Goal: Information Seeking & Learning: Compare options

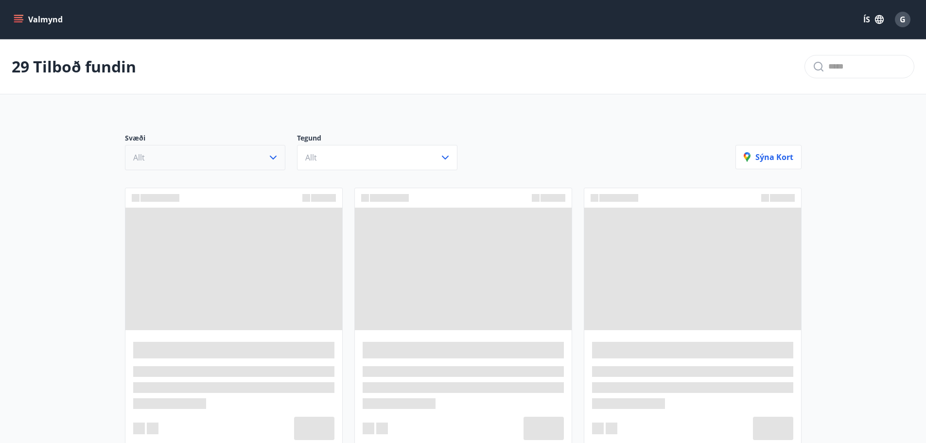
click at [274, 157] on icon "button" at bounding box center [273, 158] width 12 height 12
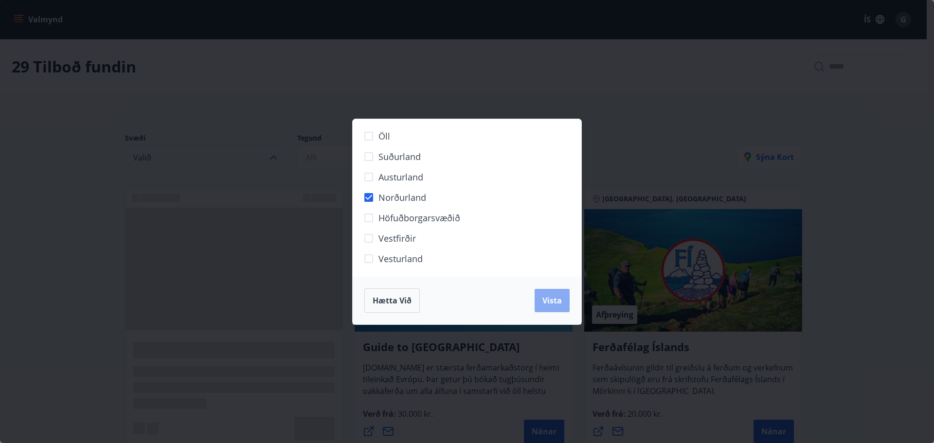
click at [553, 303] on span "Vista" at bounding box center [551, 300] width 19 height 11
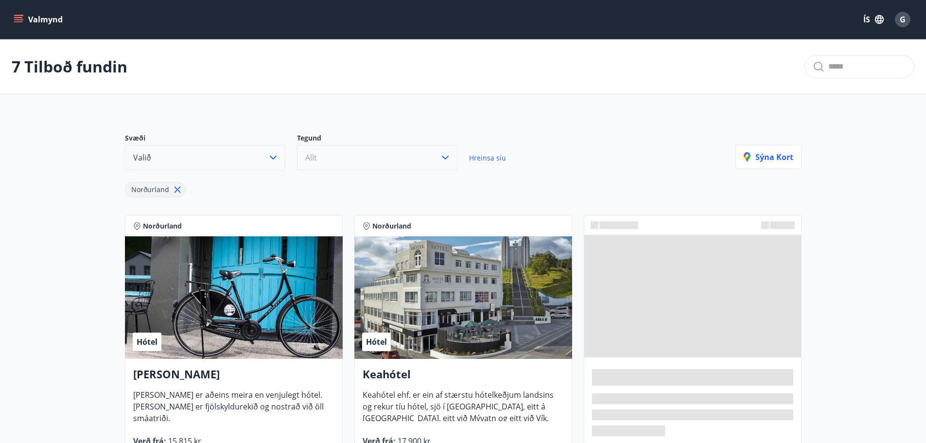
click at [448, 157] on icon "button" at bounding box center [446, 158] width 12 height 12
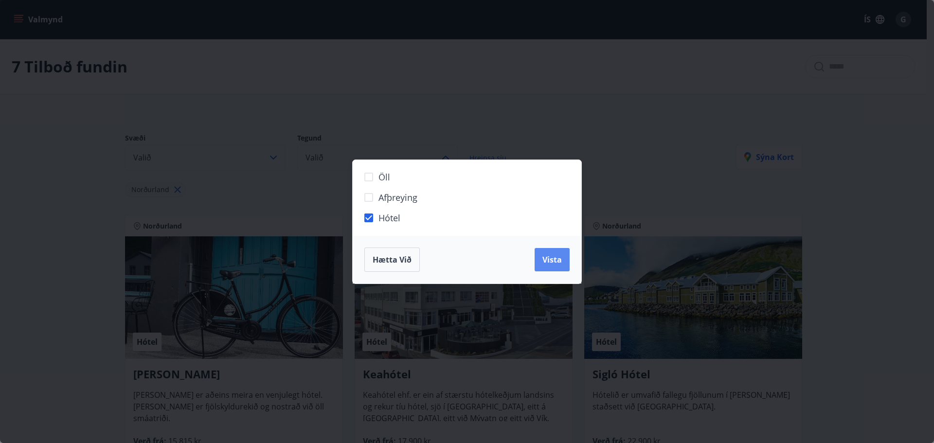
click at [556, 260] on span "Vista" at bounding box center [551, 259] width 19 height 11
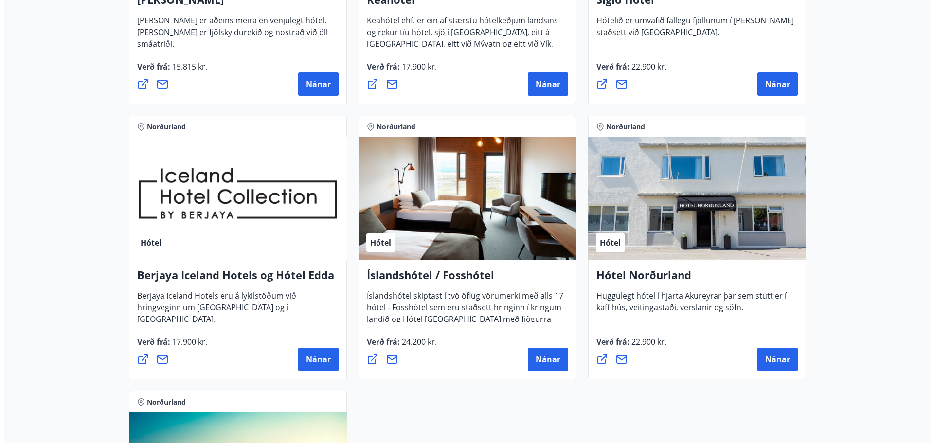
scroll to position [372, 0]
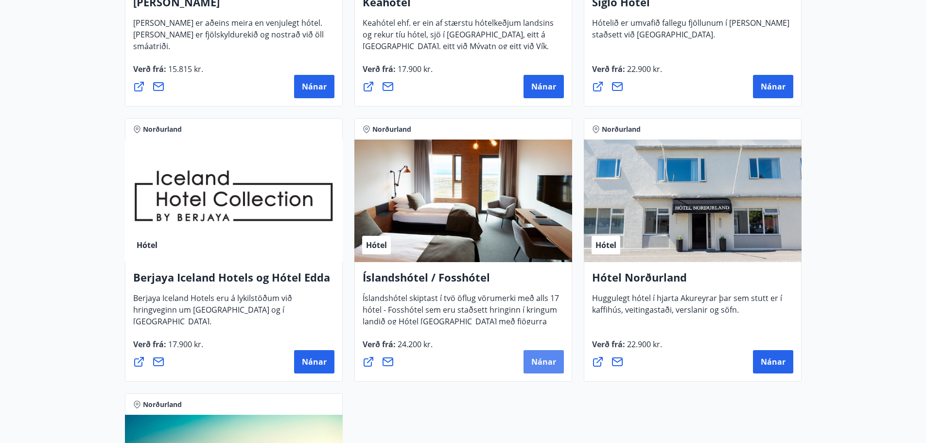
click at [539, 353] on button "Nánar" at bounding box center [544, 361] width 40 height 23
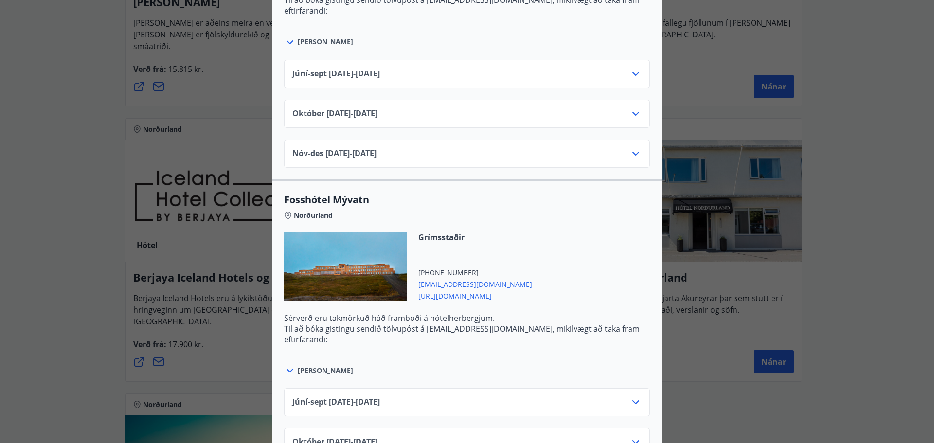
scroll to position [525, 0]
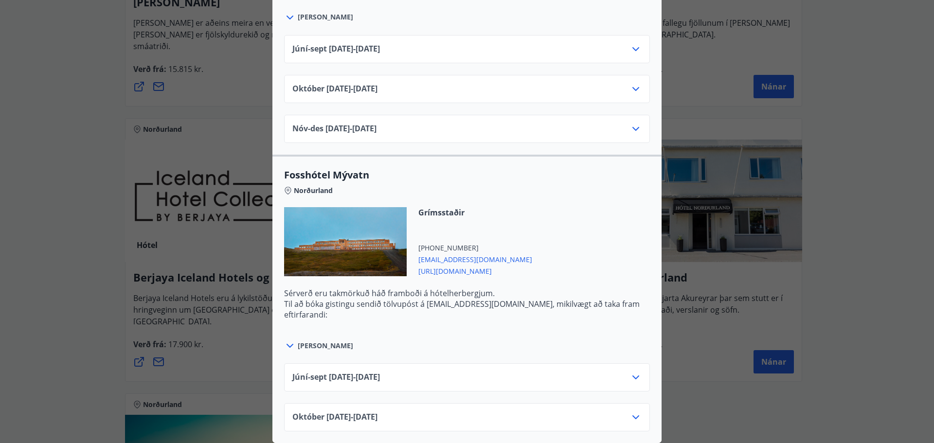
click at [633, 411] on icon at bounding box center [636, 417] width 12 height 12
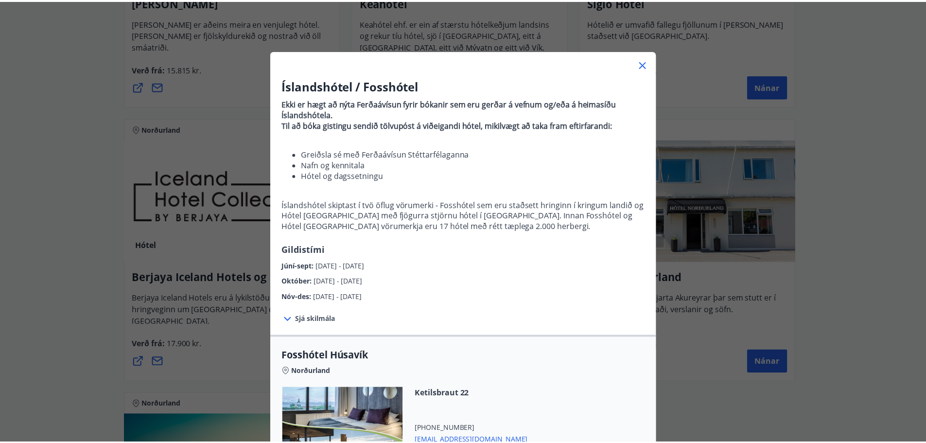
scroll to position [0, 0]
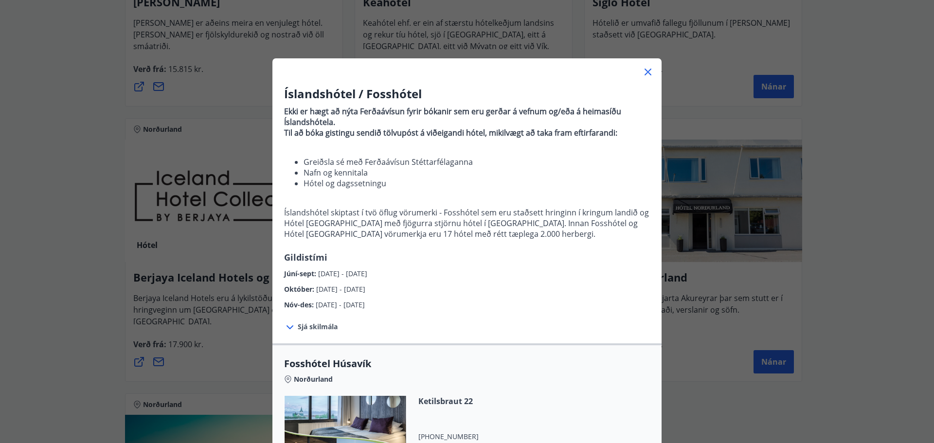
click at [645, 69] on icon at bounding box center [648, 72] width 12 height 12
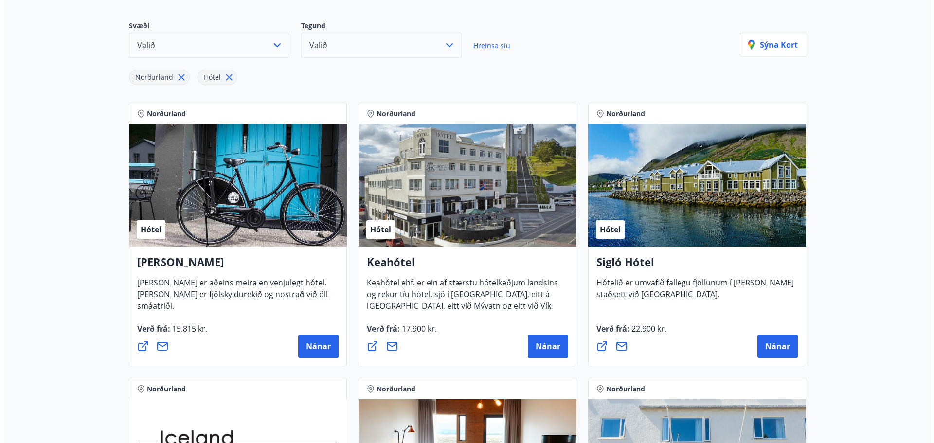
scroll to position [97, 0]
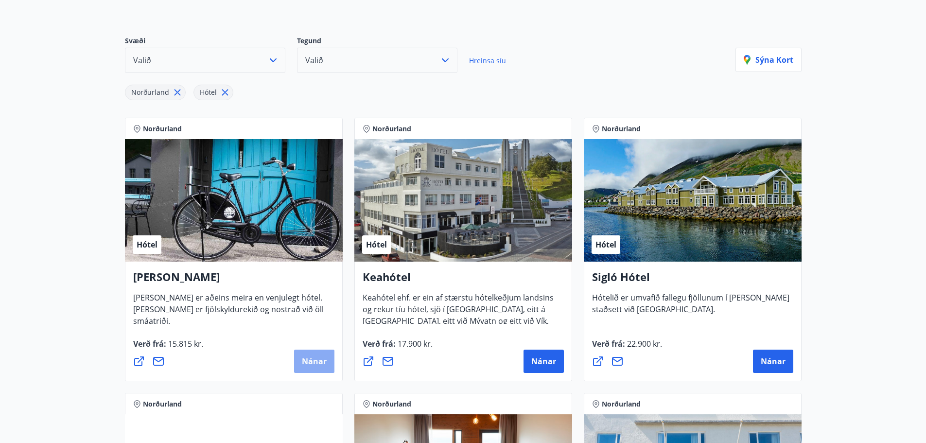
click at [314, 356] on span "Nánar" at bounding box center [314, 361] width 25 height 11
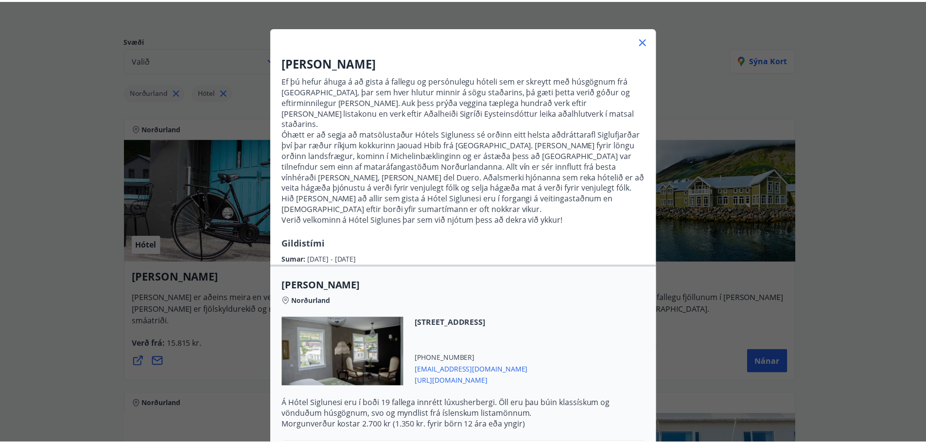
scroll to position [0, 0]
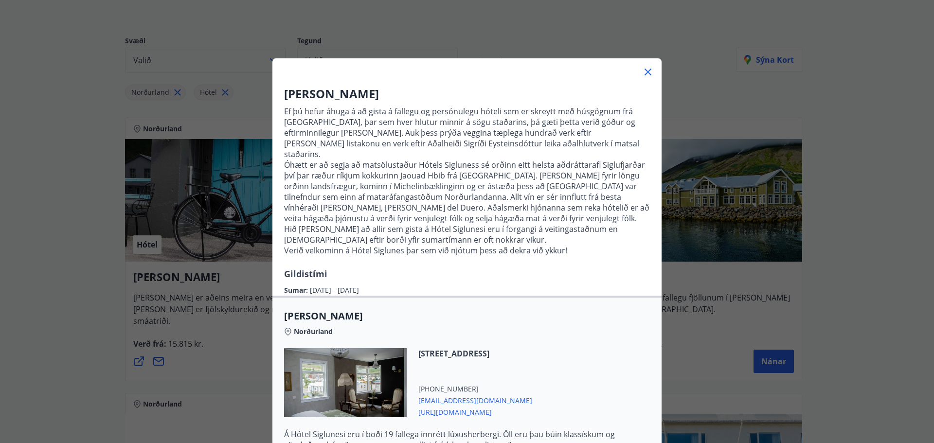
click at [643, 68] on icon at bounding box center [648, 72] width 12 height 12
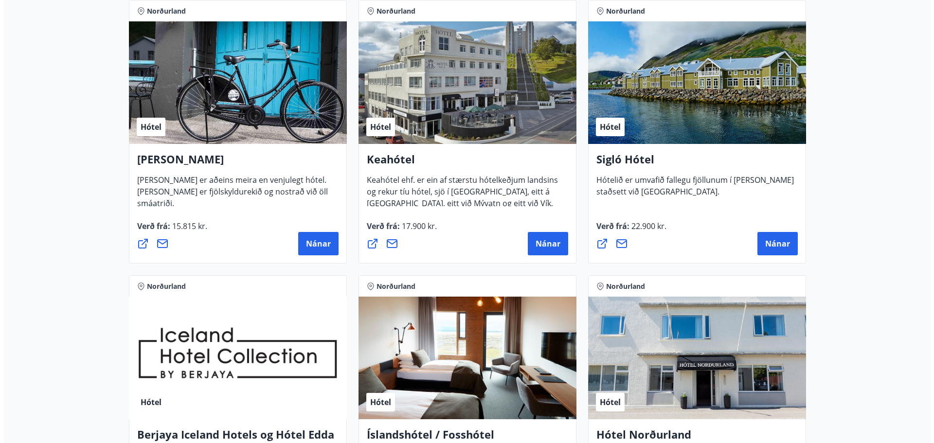
scroll to position [243, 0]
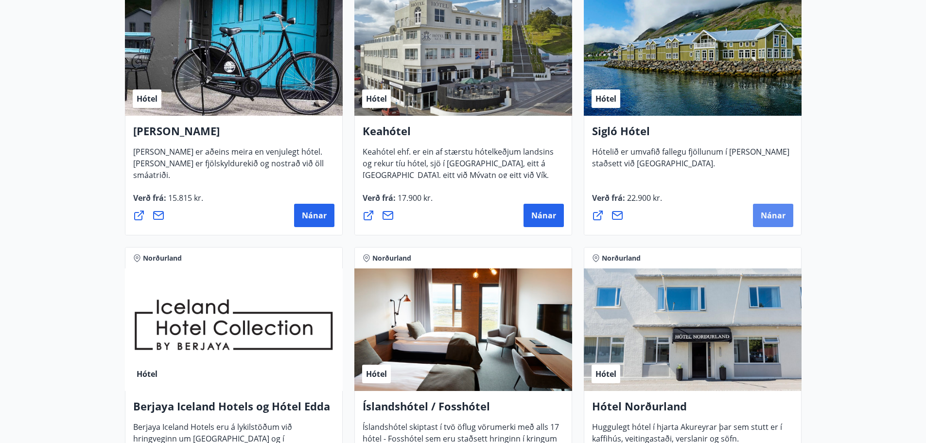
click at [765, 207] on button "Nánar" at bounding box center [773, 215] width 40 height 23
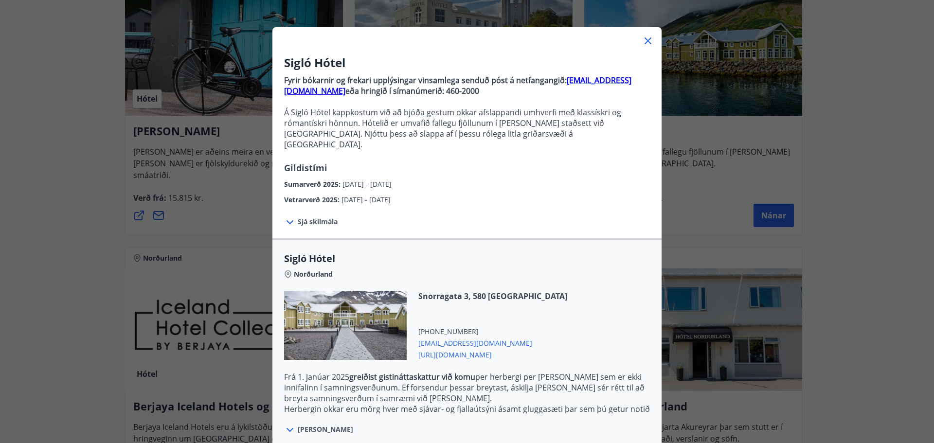
scroll to position [49, 0]
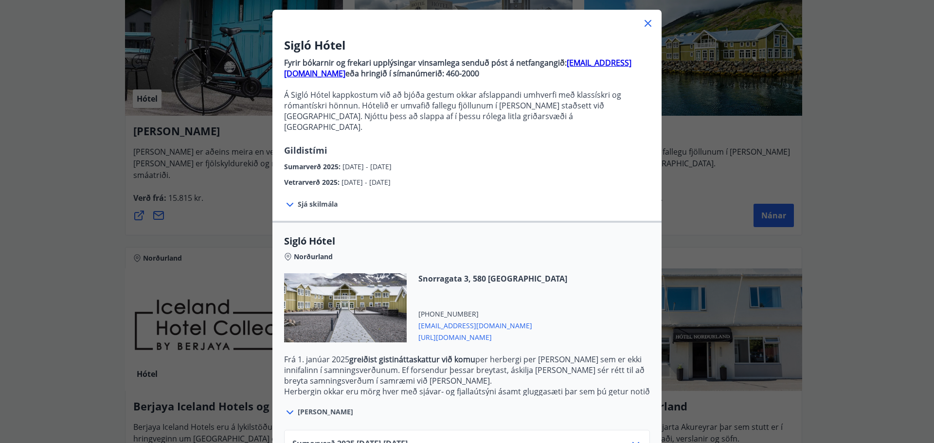
click at [287, 199] on icon at bounding box center [290, 205] width 12 height 12
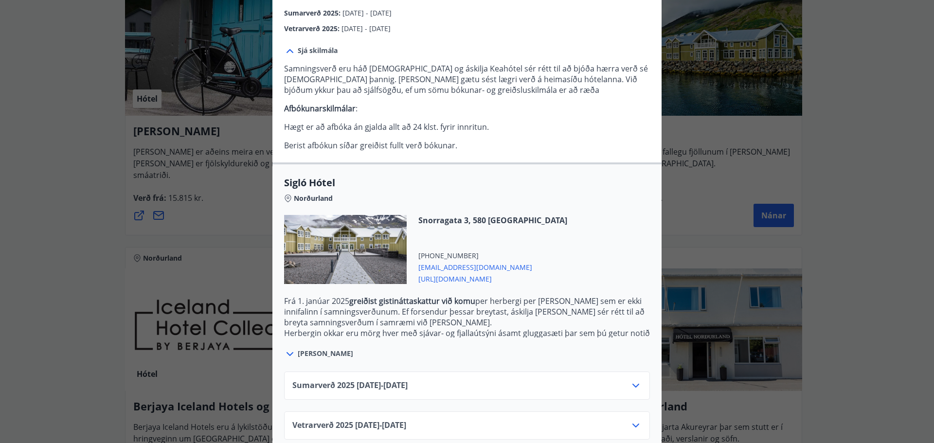
scroll to position [207, 0]
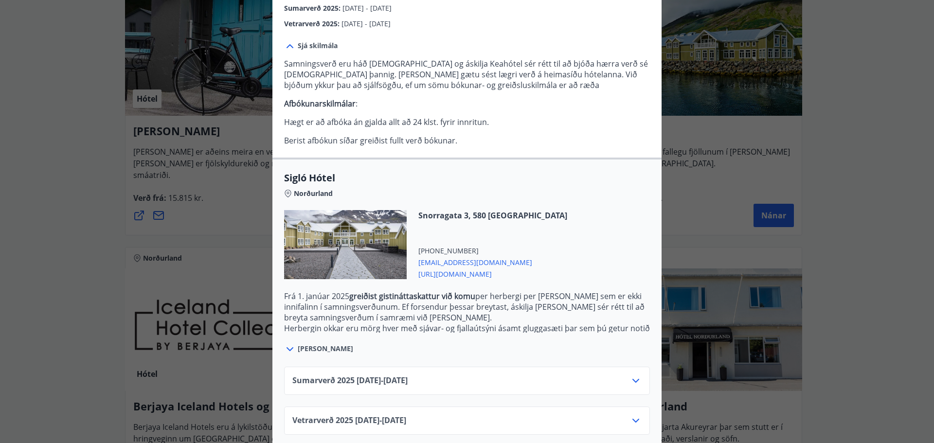
click at [631, 415] on icon at bounding box center [636, 421] width 12 height 12
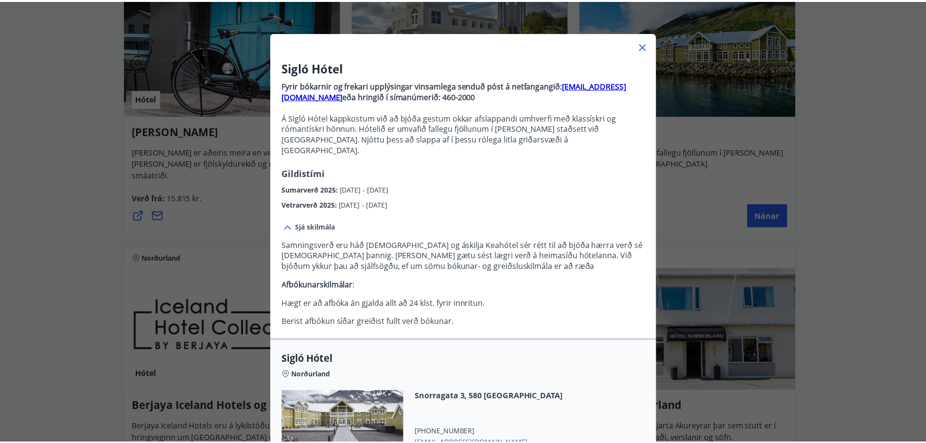
scroll to position [0, 0]
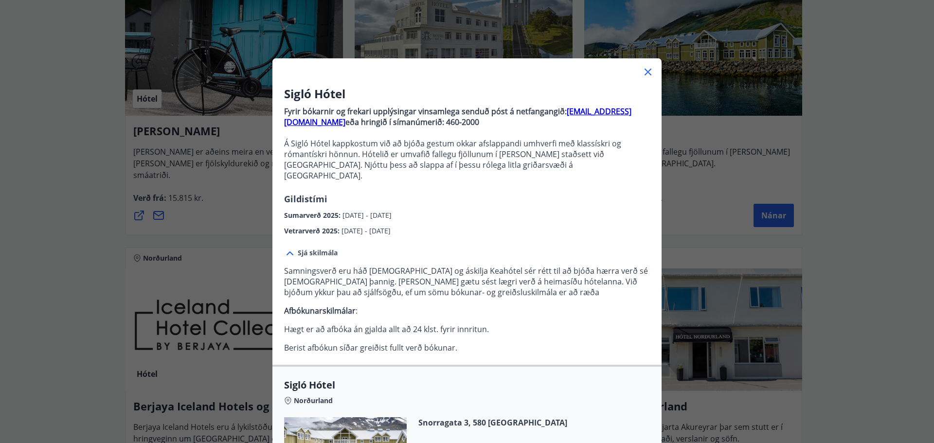
click at [642, 71] on icon at bounding box center [648, 72] width 12 height 12
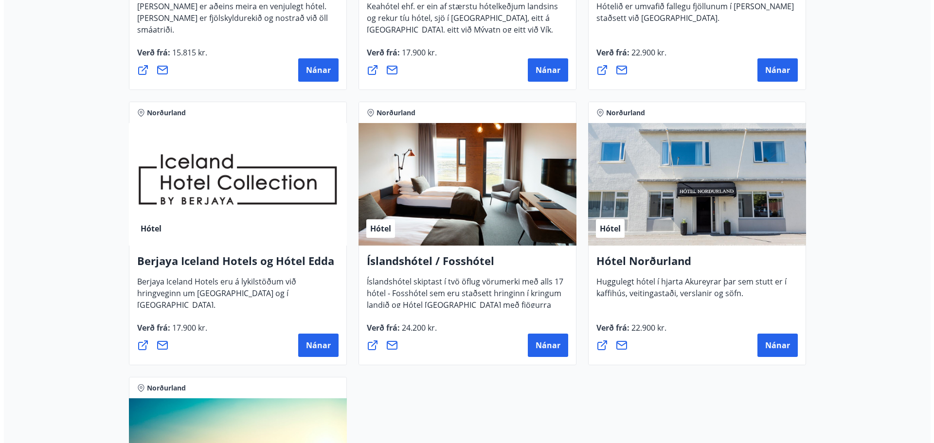
scroll to position [535, 0]
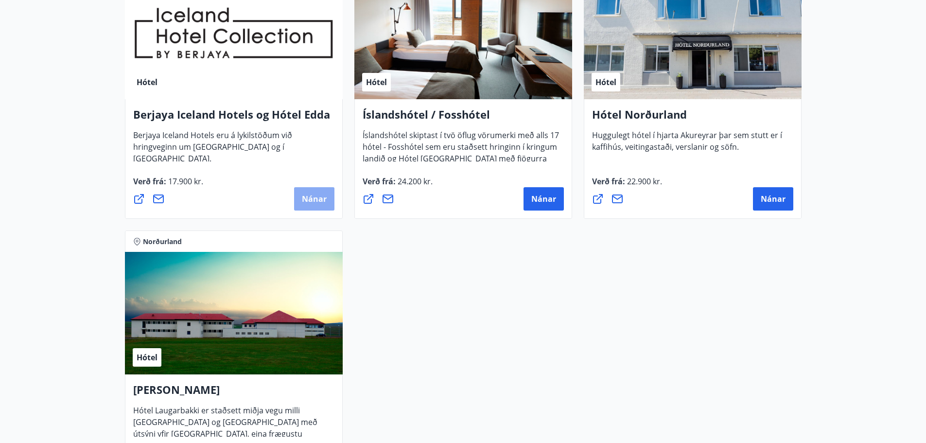
click at [313, 199] on span "Nánar" at bounding box center [314, 199] width 25 height 11
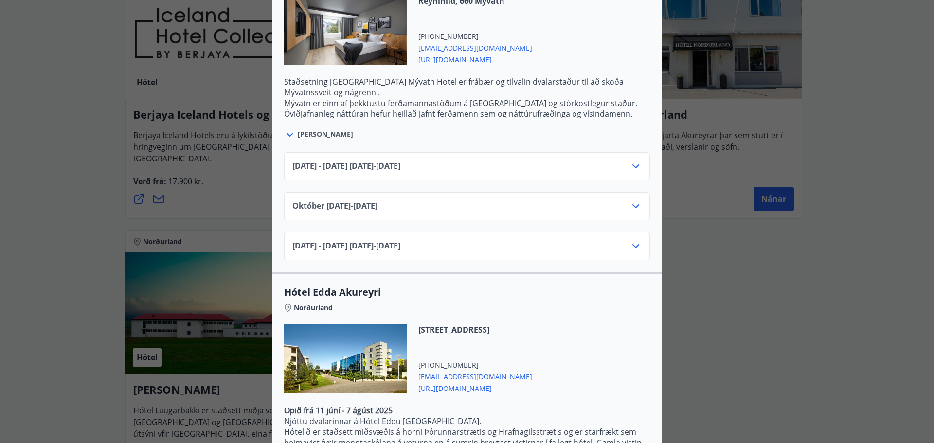
scroll to position [632, 0]
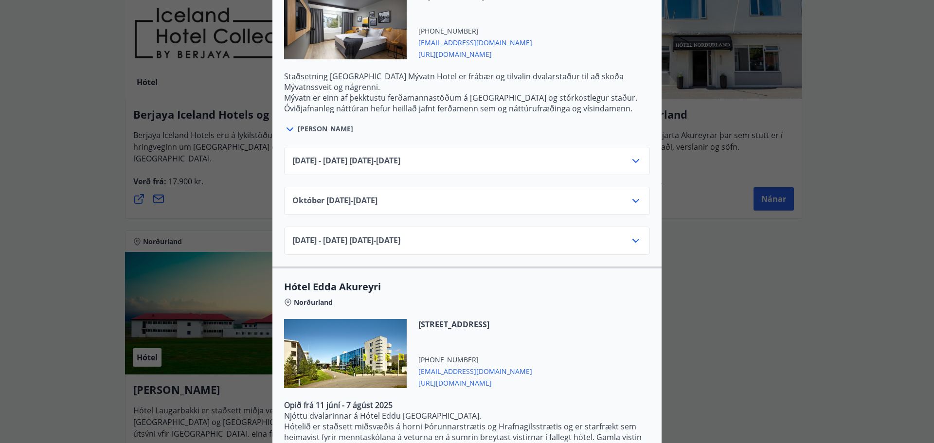
click at [633, 195] on icon at bounding box center [636, 201] width 12 height 12
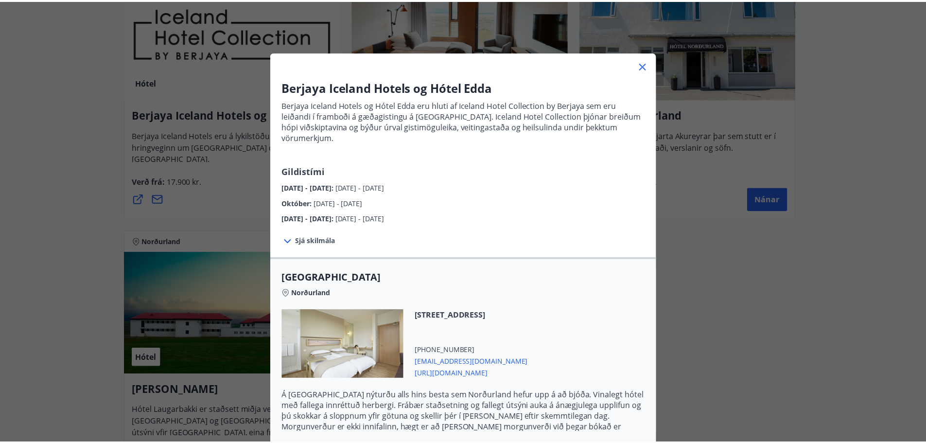
scroll to position [0, 0]
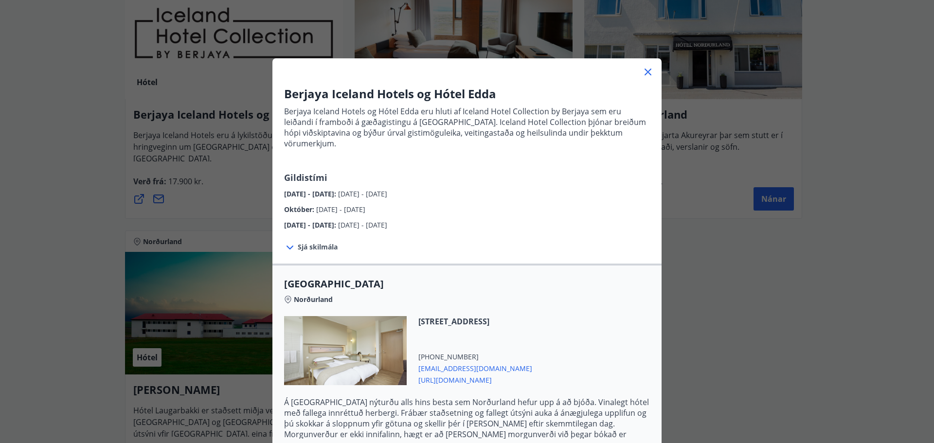
click at [644, 70] on icon at bounding box center [648, 72] width 12 height 12
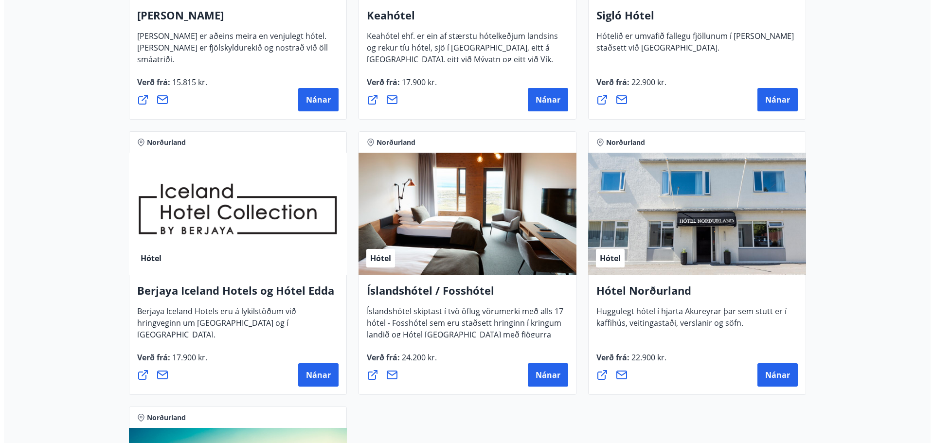
scroll to position [389, 0]
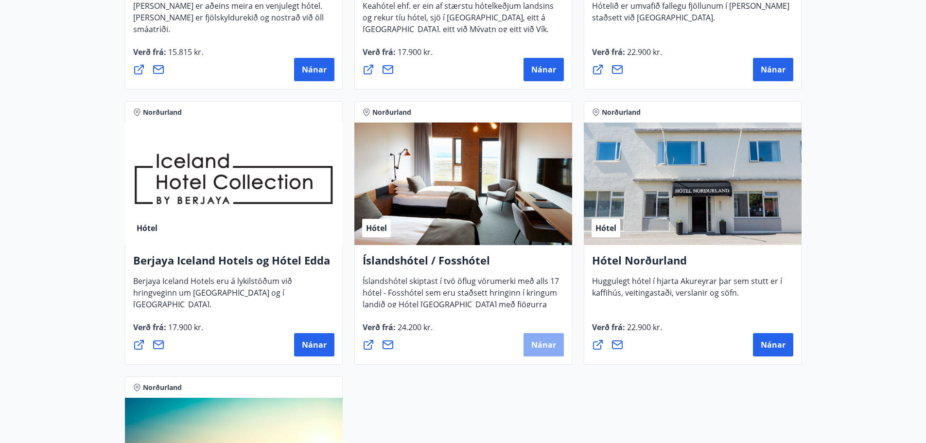
click at [541, 338] on button "Nánar" at bounding box center [544, 344] width 40 height 23
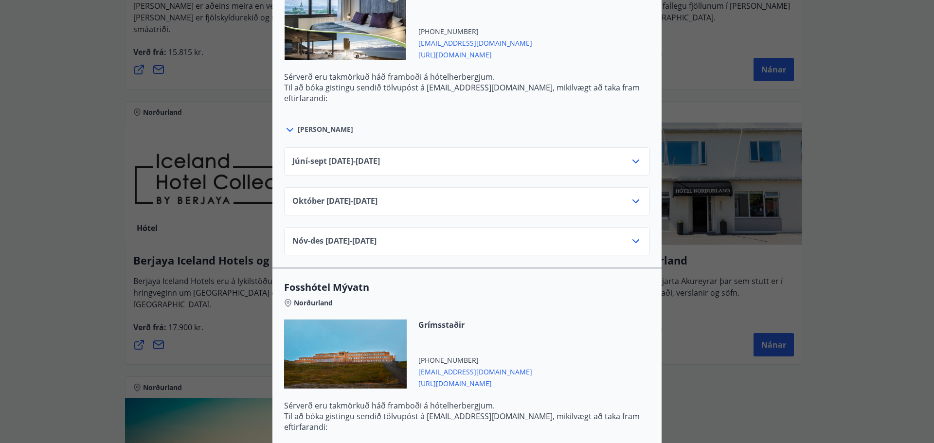
scroll to position [525, 0]
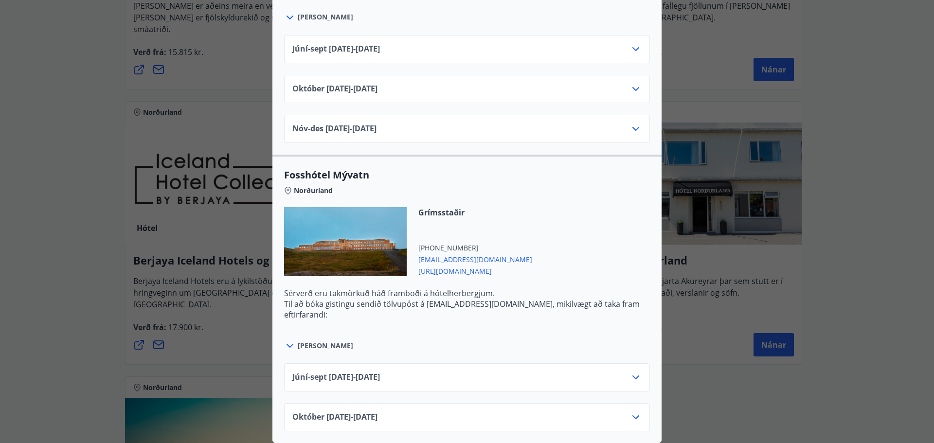
click at [101, 92] on div "Íslandshótel / Fosshótel Ekki er hægt að nýta Ferðaávísun fyrir bókanir sem eru…" at bounding box center [467, 221] width 934 height 443
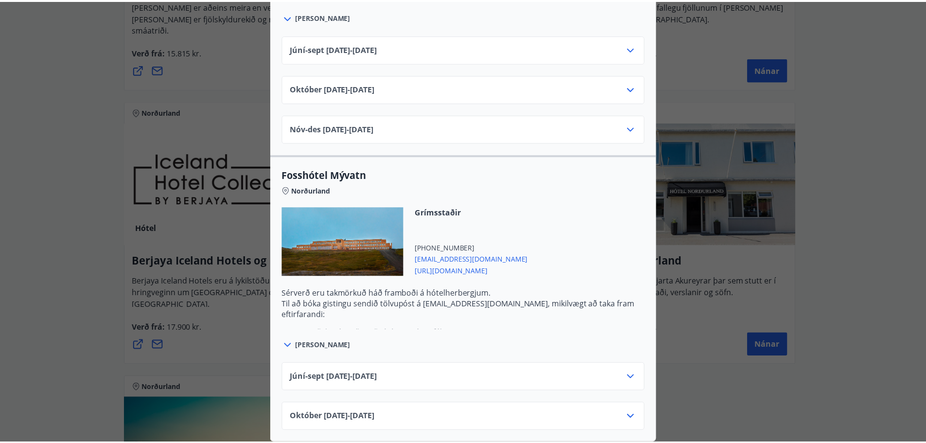
scroll to position [0, 0]
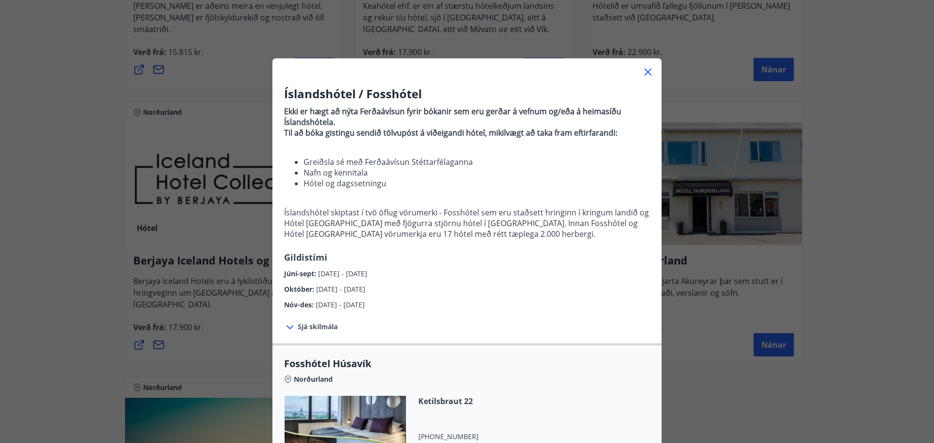
click at [646, 70] on icon at bounding box center [647, 72] width 7 height 7
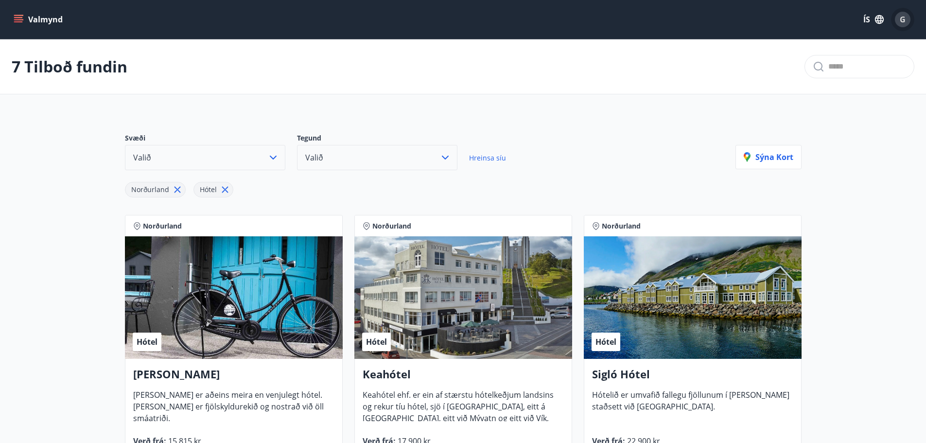
click at [903, 18] on span "G" at bounding box center [903, 19] width 6 height 11
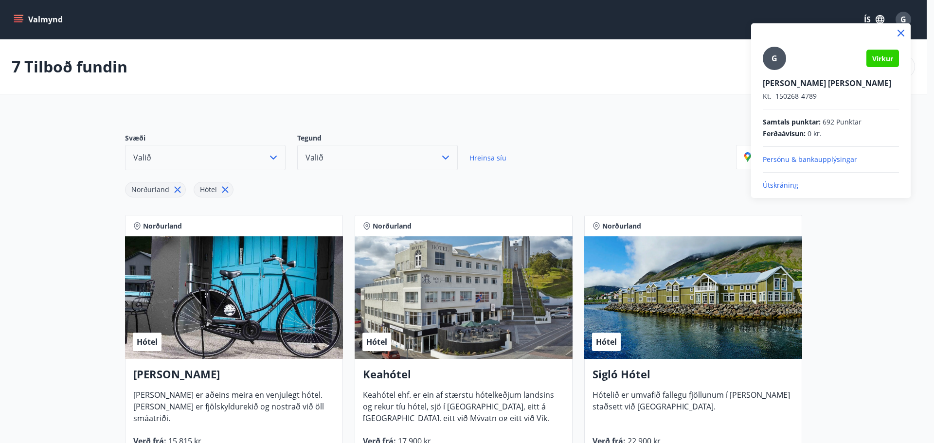
click at [785, 184] on p "Útskráning" at bounding box center [831, 185] width 136 height 10
